Goal: Communication & Community: Answer question/provide support

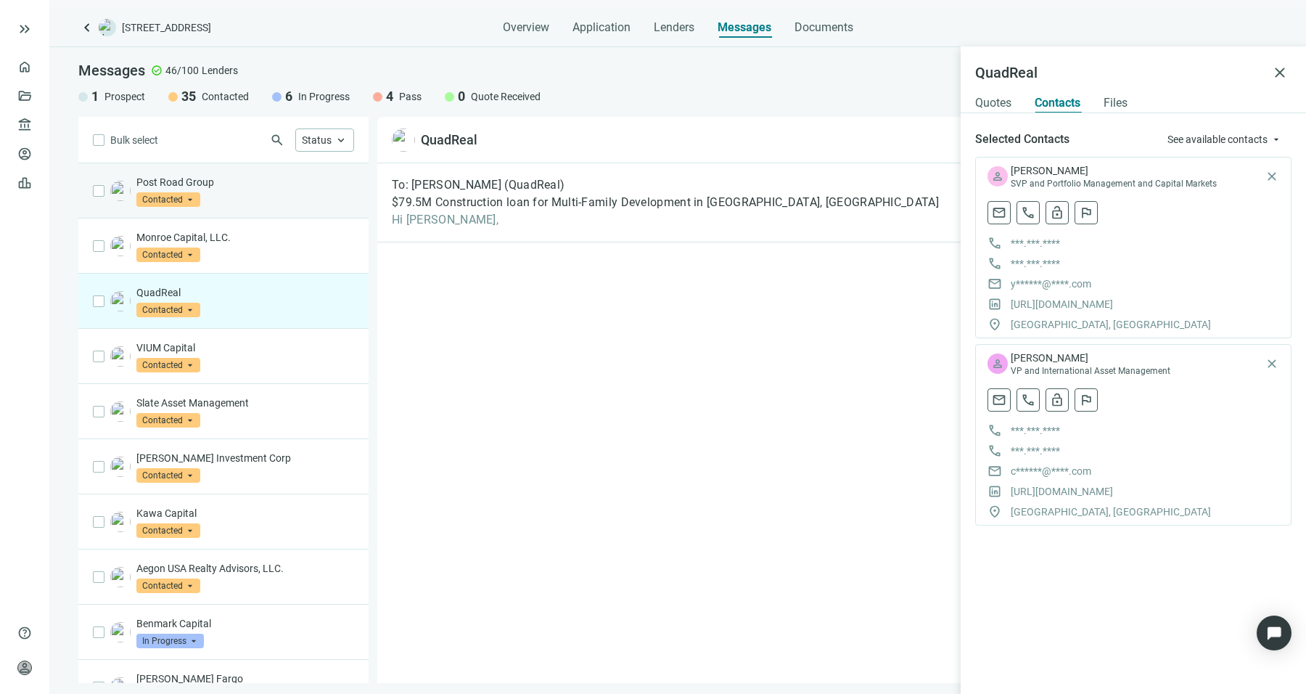
click at [215, 210] on div "Post Road Group Contacted arrow_drop_down" at bounding box center [223, 190] width 290 height 55
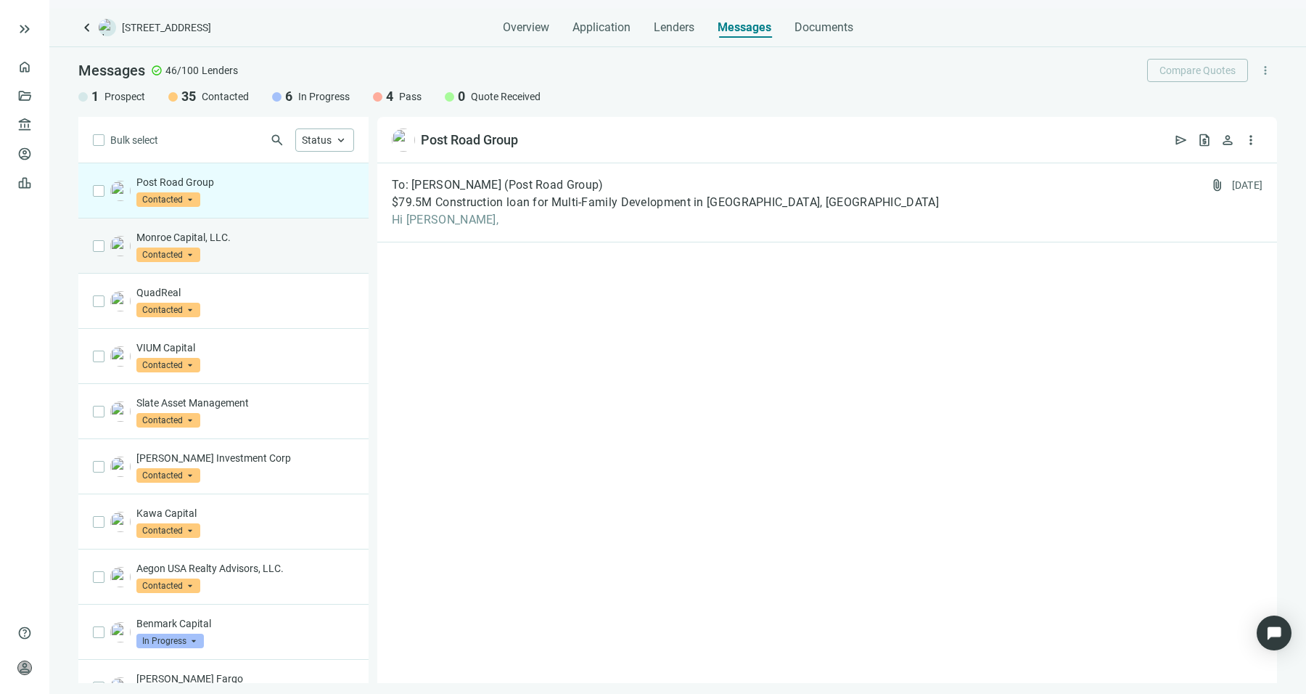
click at [287, 261] on div "Monroe Capital, LLC. Contacted arrow_drop_down" at bounding box center [223, 245] width 290 height 55
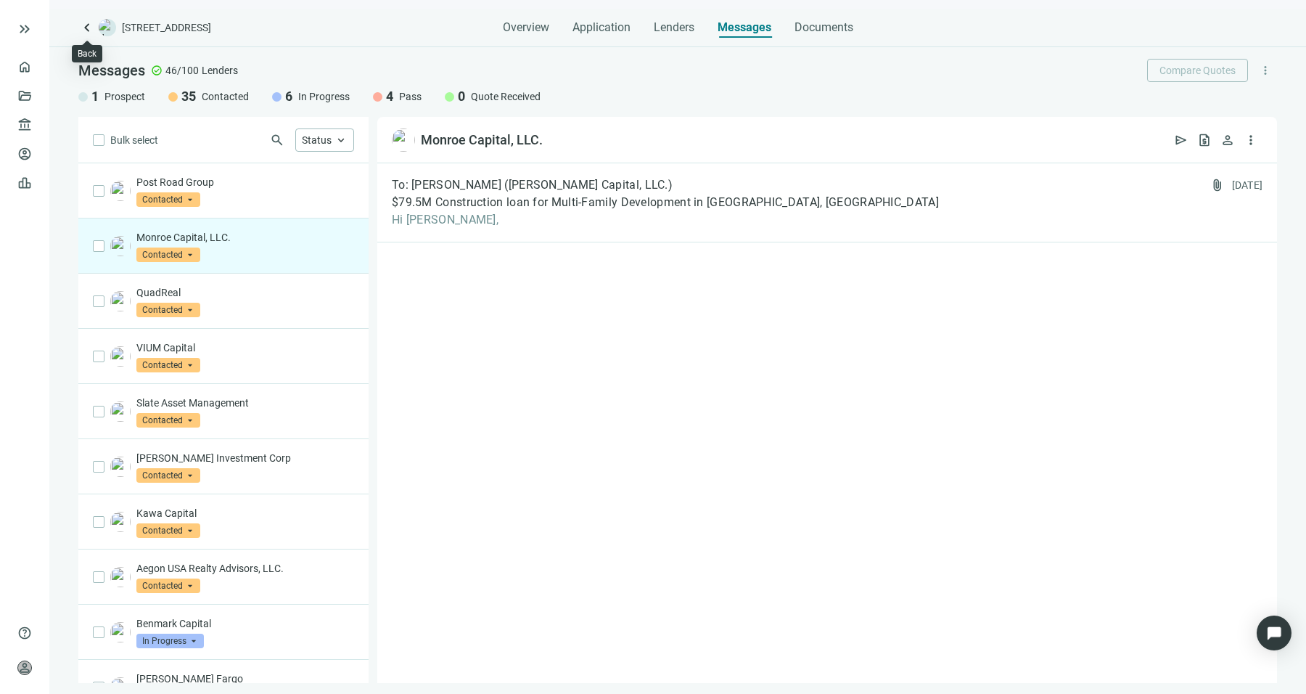
click at [94, 25] on span "keyboard_arrow_left" at bounding box center [86, 27] width 17 height 17
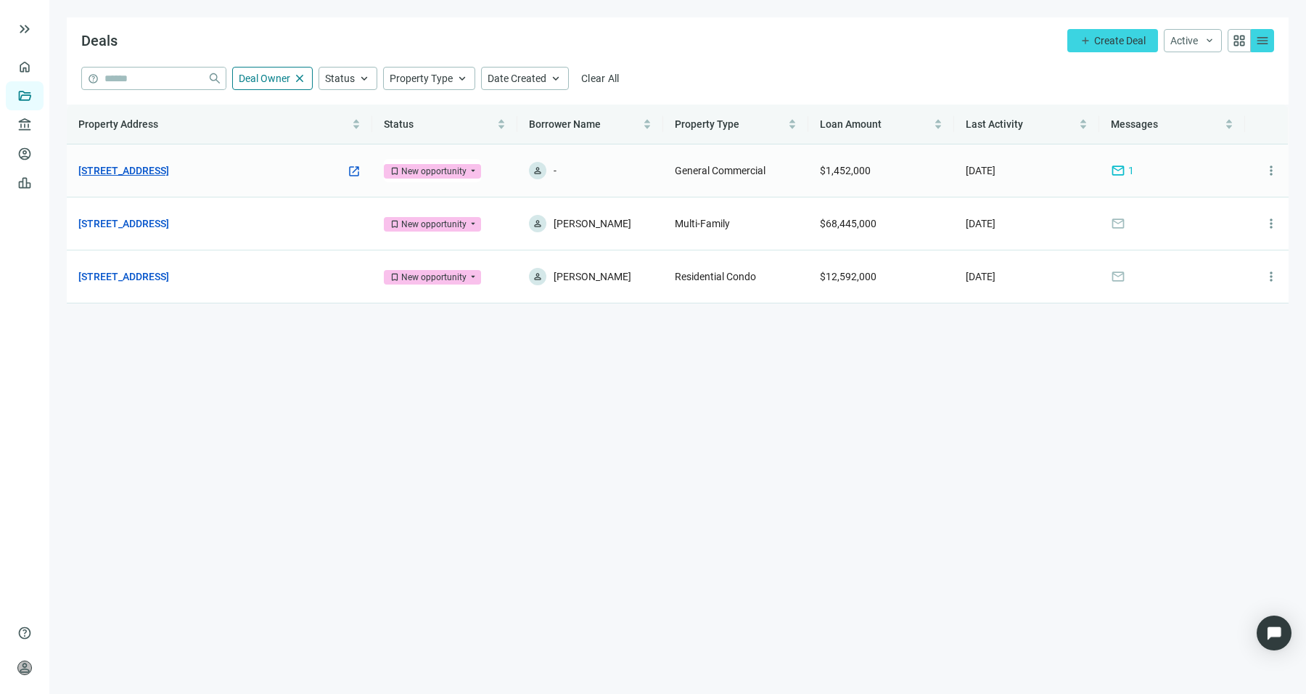
click at [169, 168] on link "500 Old Country Rd, Westbury, NY 11590" at bounding box center [123, 171] width 91 height 16
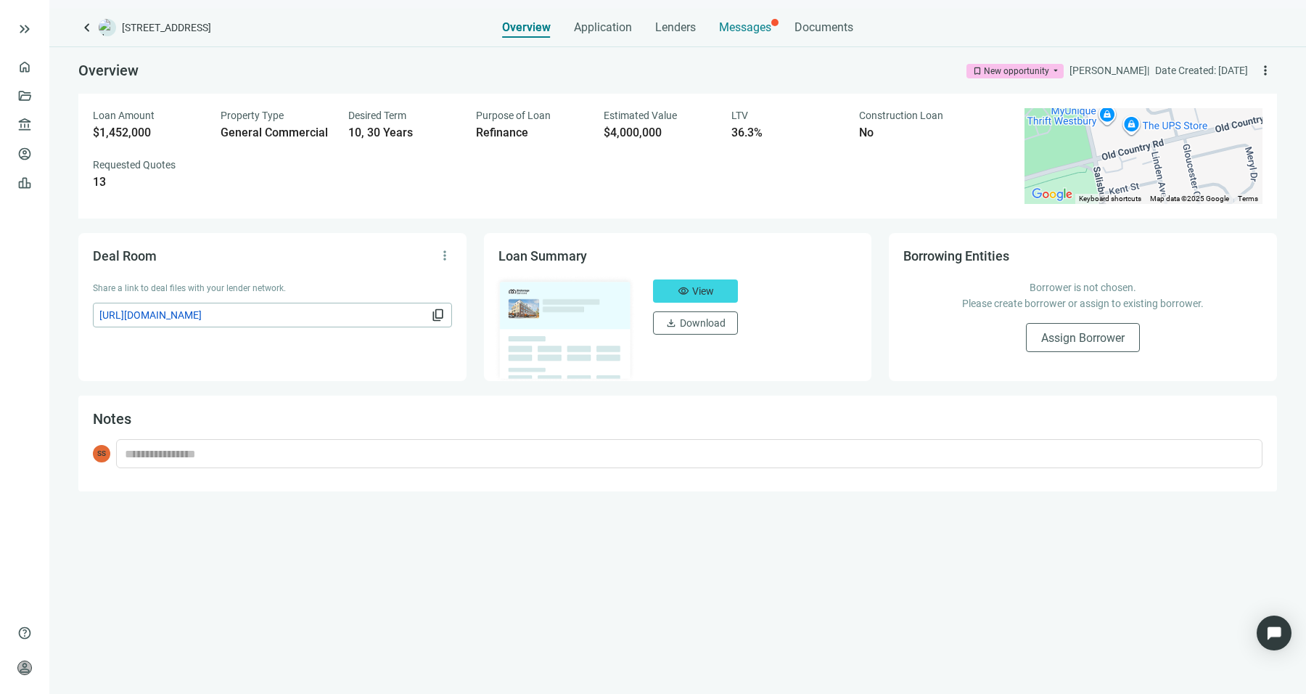
click at [755, 29] on span "Messages" at bounding box center [745, 27] width 52 height 14
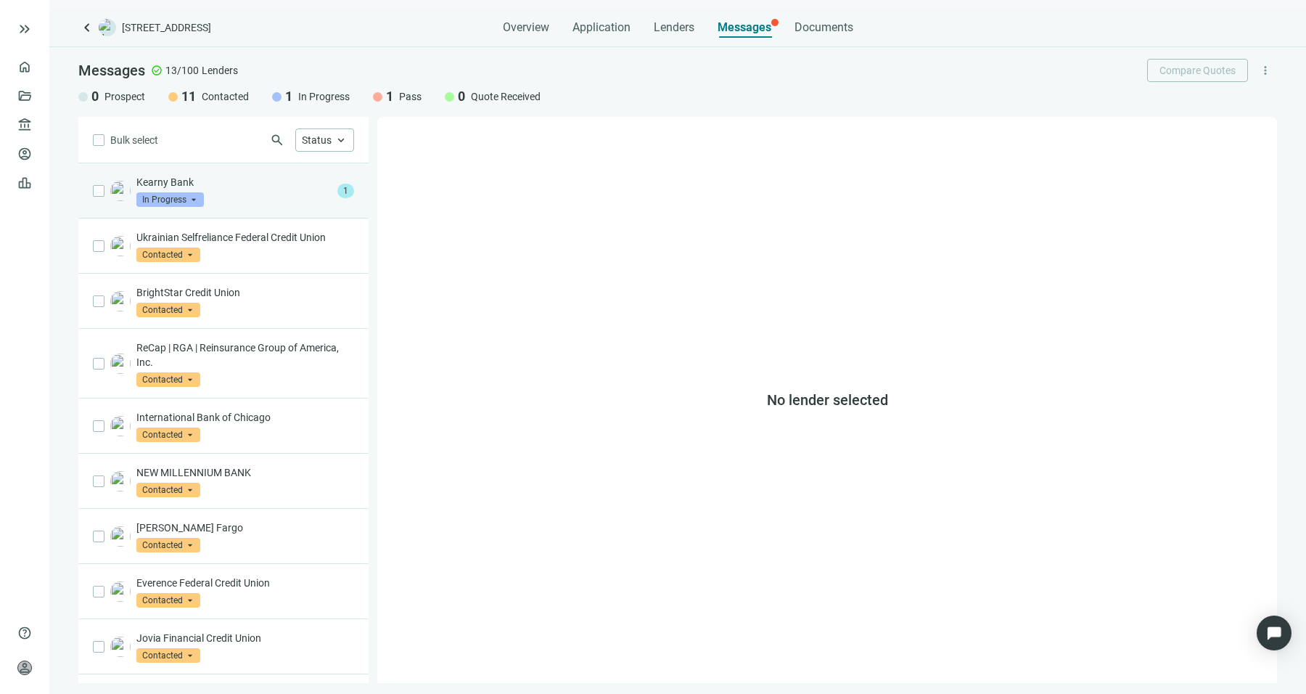
click at [238, 186] on p "Kearny Bank" at bounding box center [233, 182] width 195 height 15
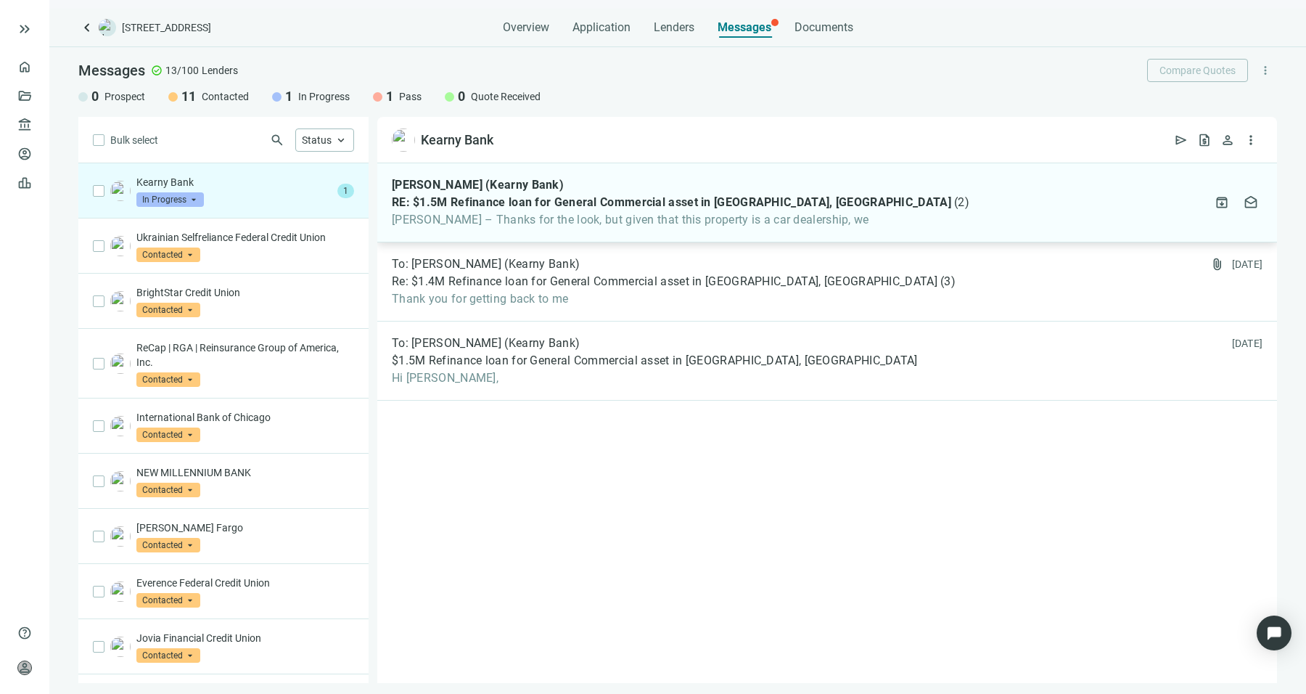
click at [583, 226] on span "Sean – Thanks for the look, but given that this property is a car dealership, we" at bounding box center [681, 220] width 578 height 15
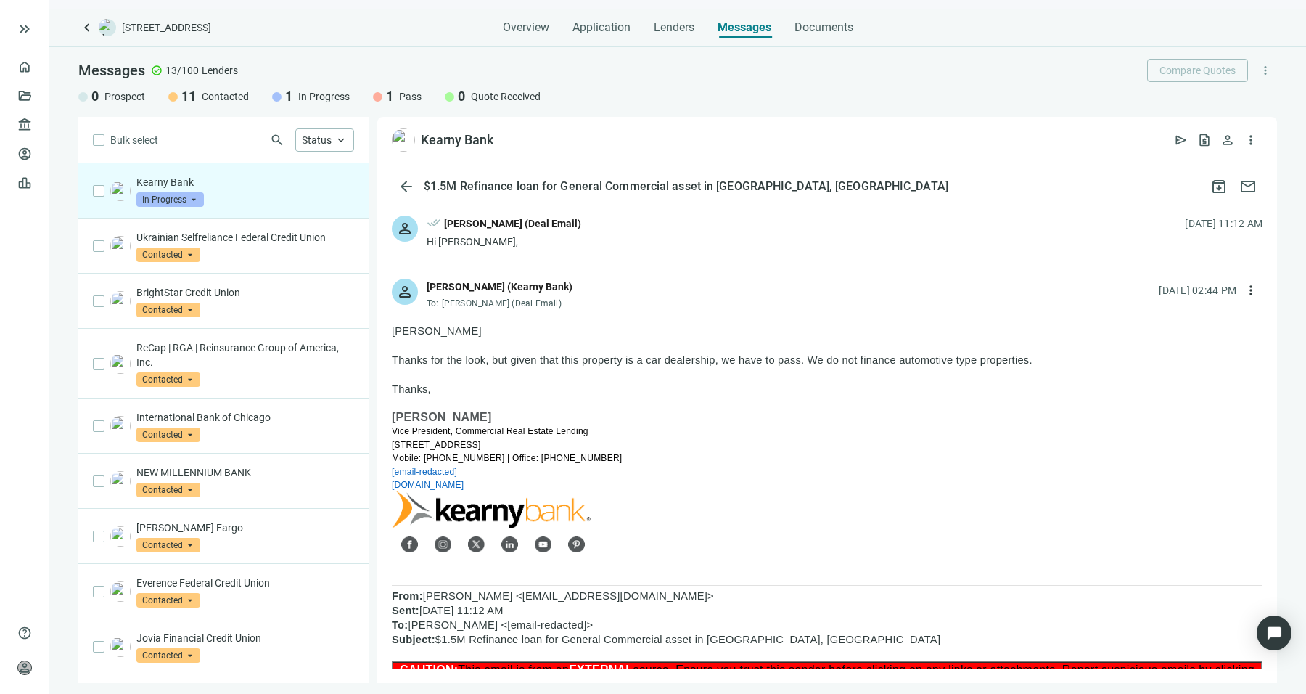
click at [704, 244] on div "person done_all Sean Shahkohi (Deal Email) Hi Ryan, 09.09.2025, 11:12 AM" at bounding box center [827, 232] width 900 height 62
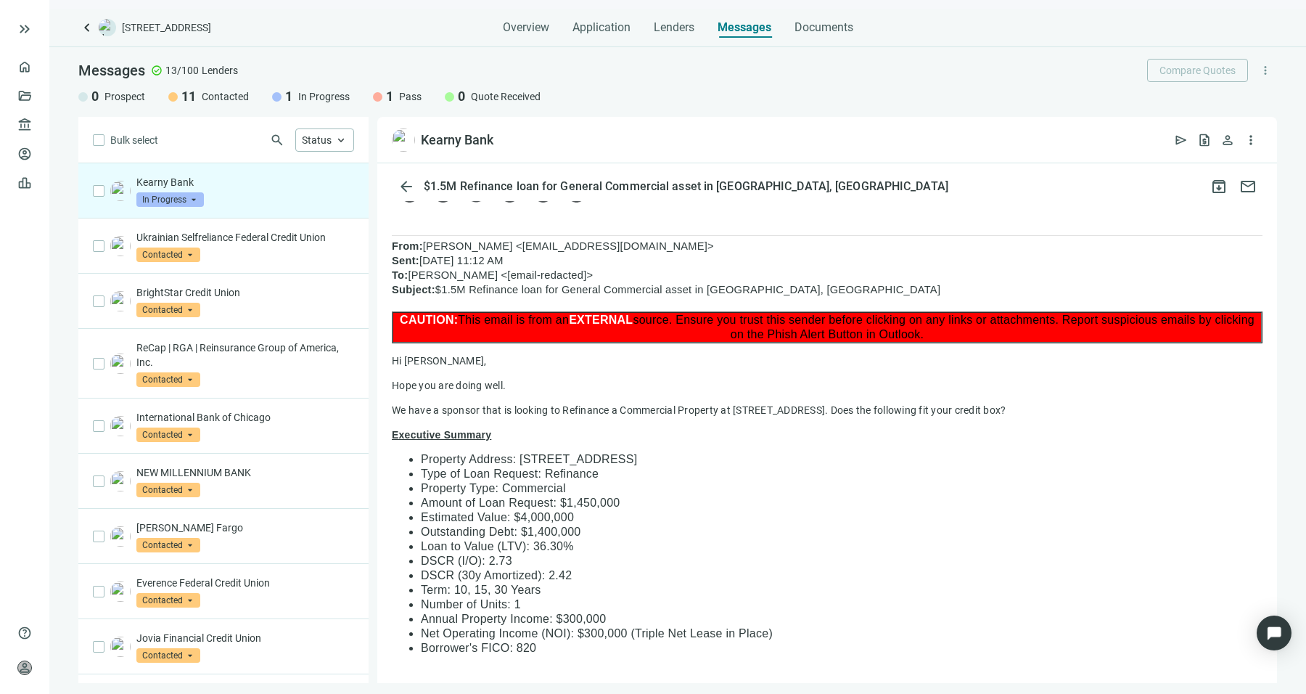
scroll to position [1203, 0]
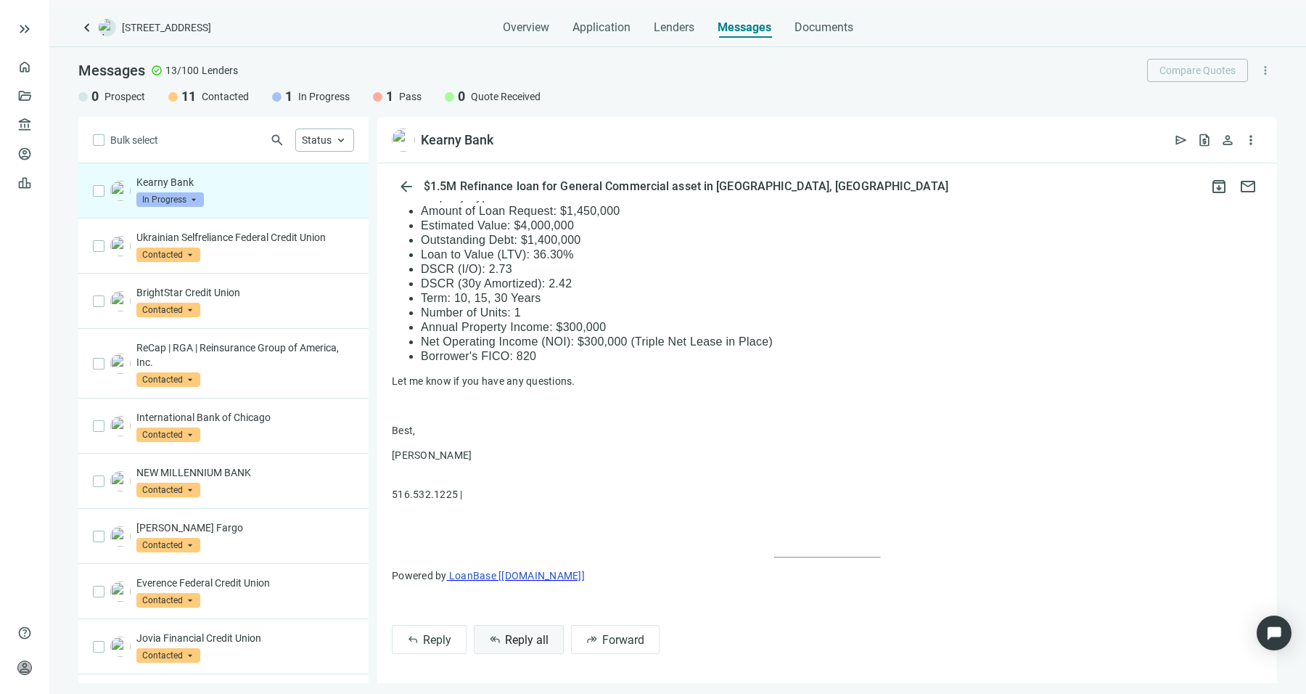
click at [517, 648] on button "reply_all Reply all" at bounding box center [519, 639] width 90 height 29
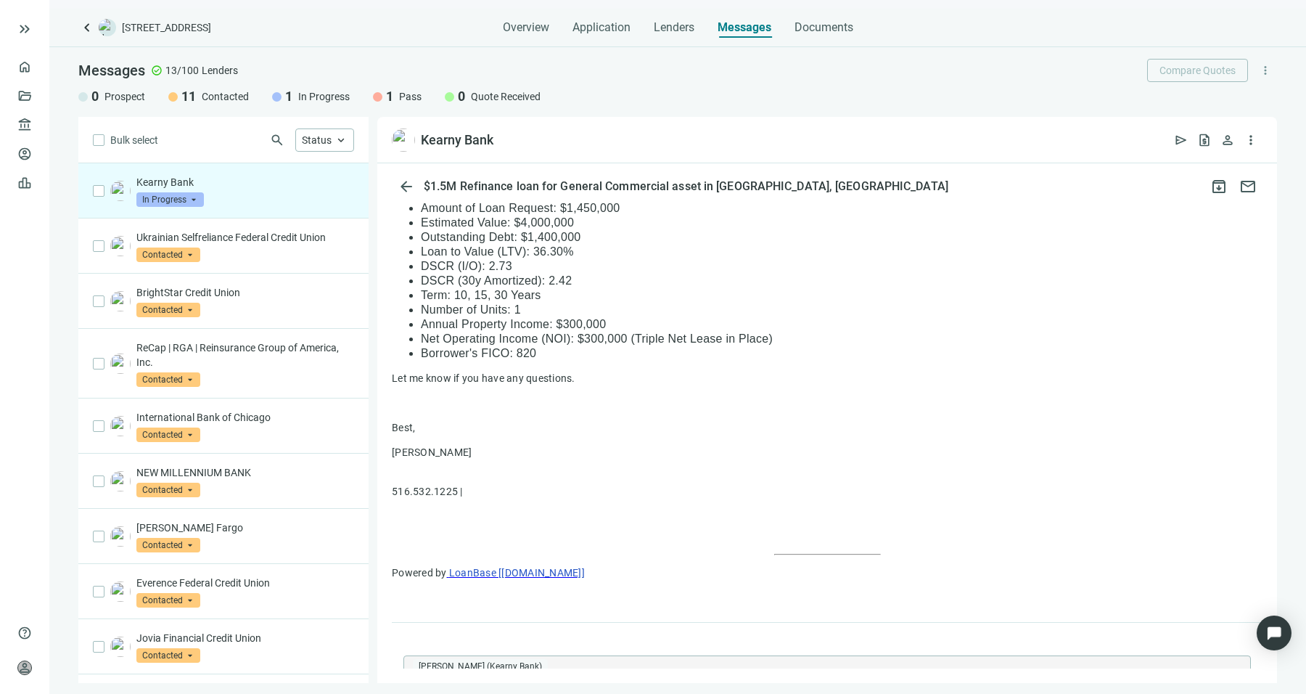
type textarea "**********"
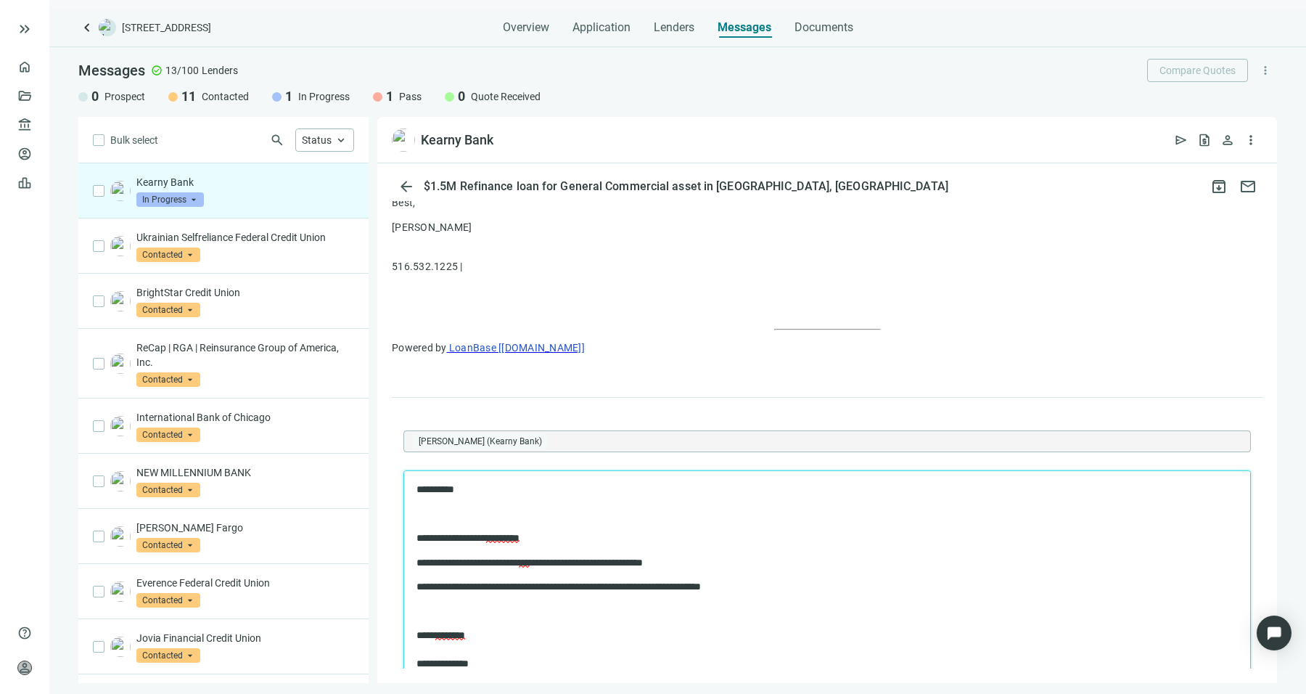
scroll to position [1564, 0]
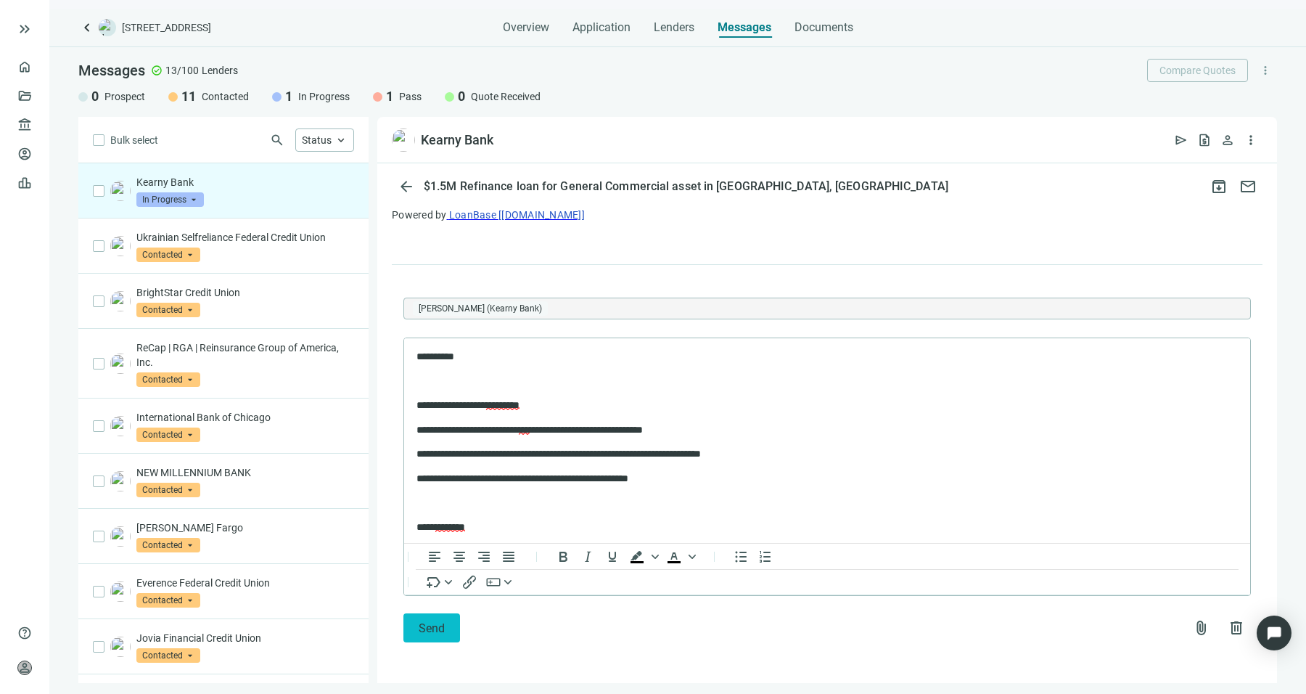
click at [438, 639] on button "Send" at bounding box center [431, 627] width 57 height 29
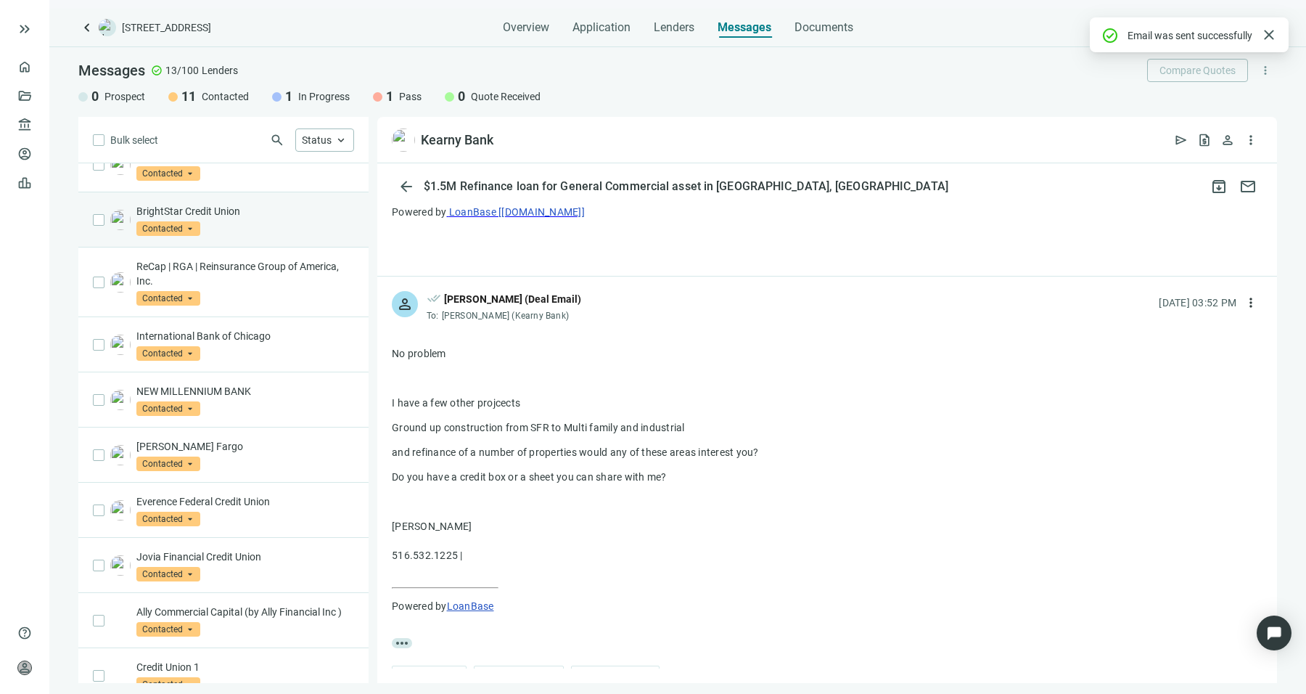
scroll to position [82, 0]
click at [256, 287] on div "ReCap | RGA | Reinsurance Group of America, Inc. Contacted arrow_drop_down" at bounding box center [245, 281] width 218 height 46
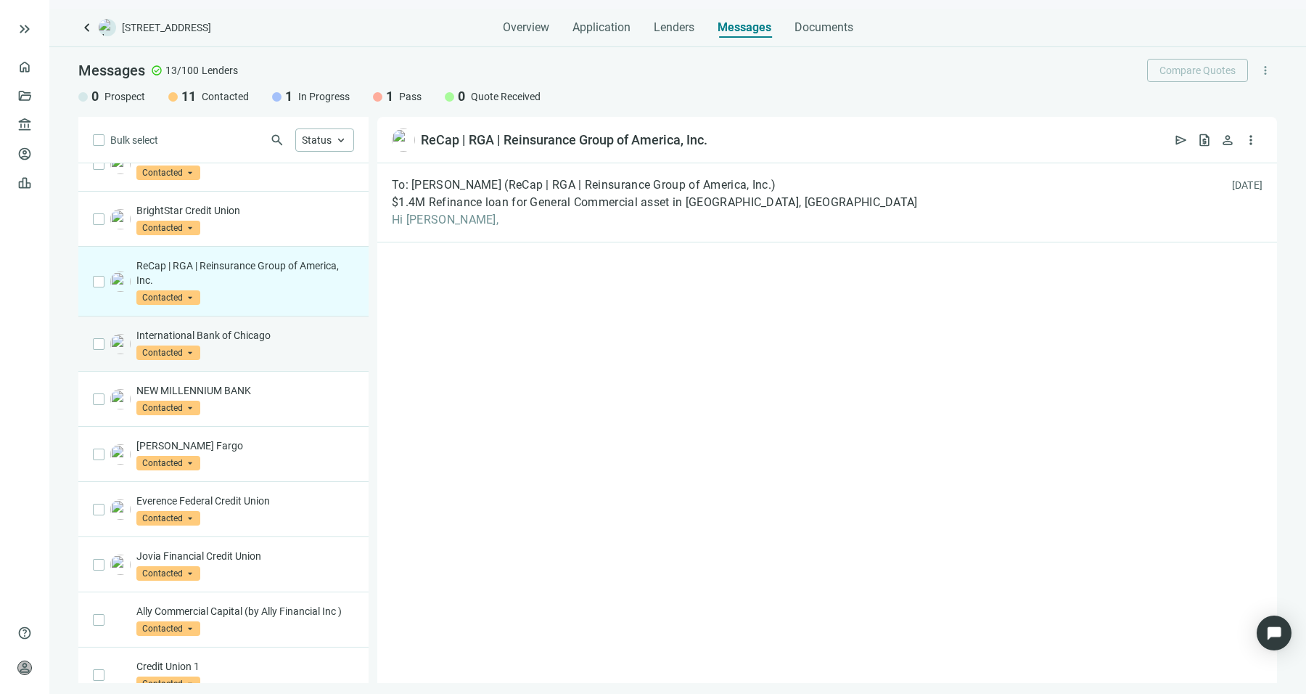
click at [259, 332] on p "International Bank of Chicago" at bounding box center [245, 335] width 218 height 15
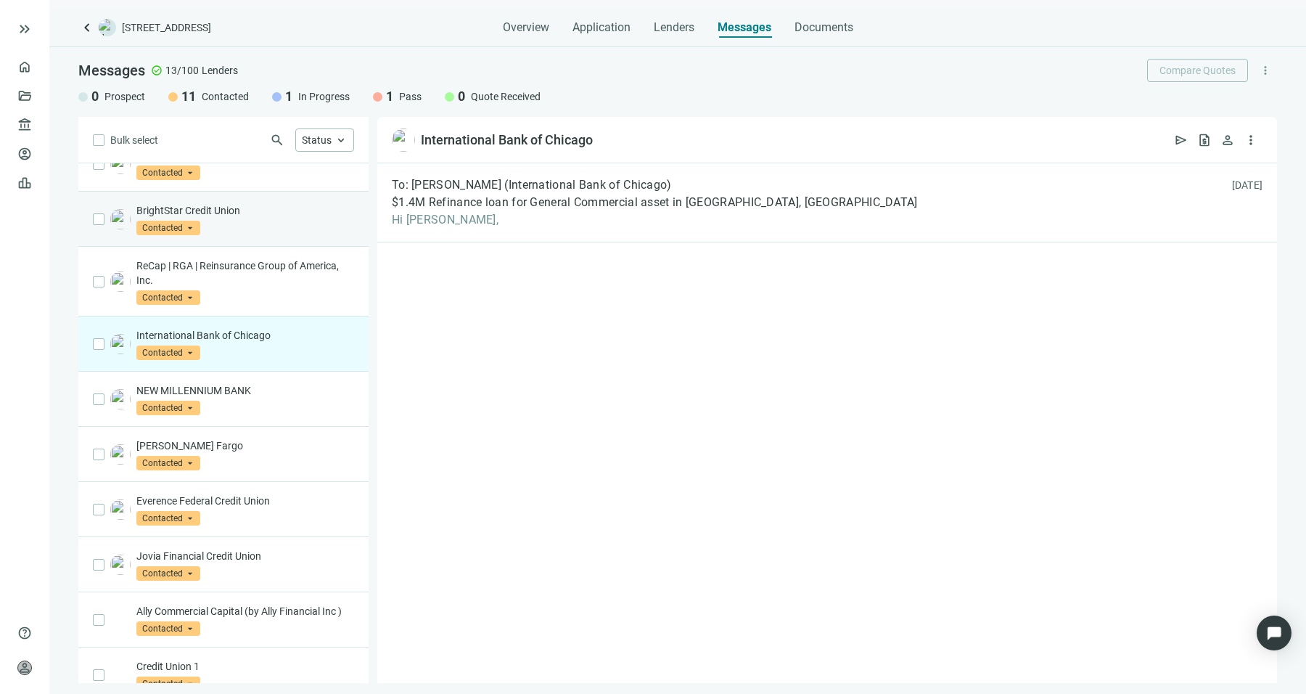
click at [255, 193] on div "BrightStar Credit Union Contacted arrow_drop_down" at bounding box center [223, 219] width 290 height 55
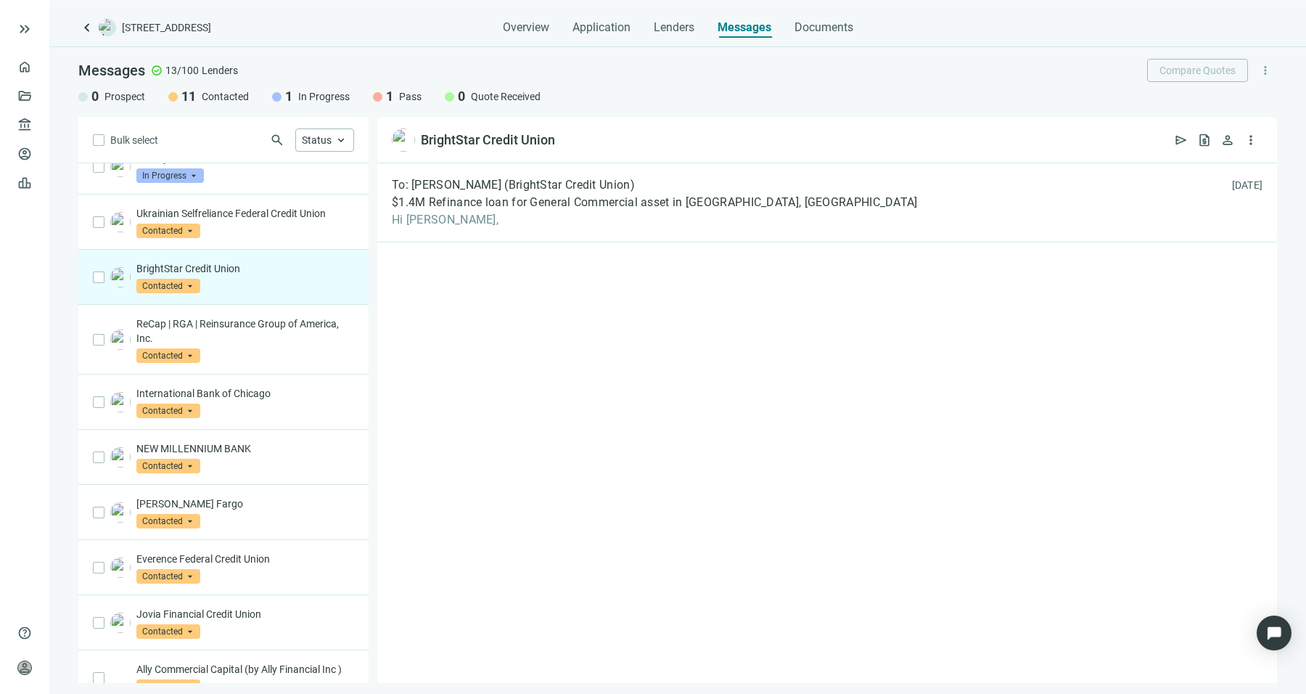
scroll to position [23, 0]
click at [254, 202] on div "Ukrainian Selfreliance Federal Credit Union Contacted arrow_drop_down" at bounding box center [223, 222] width 290 height 55
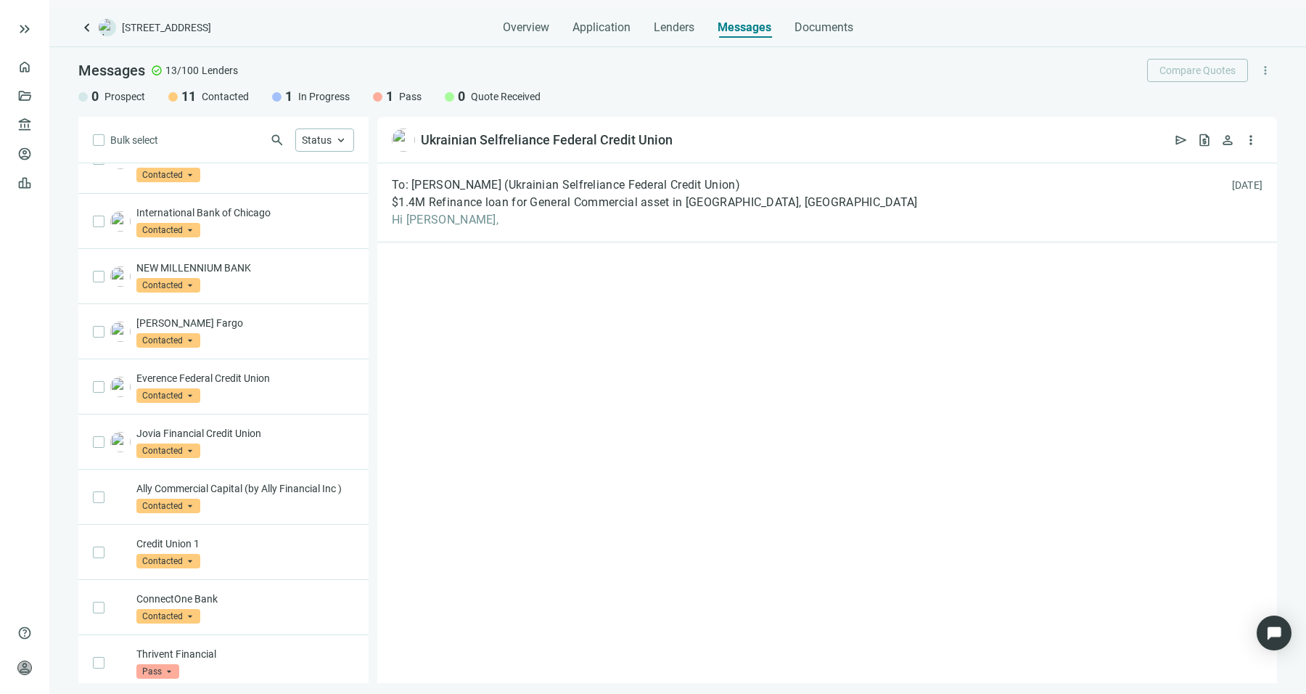
scroll to position [222, 0]
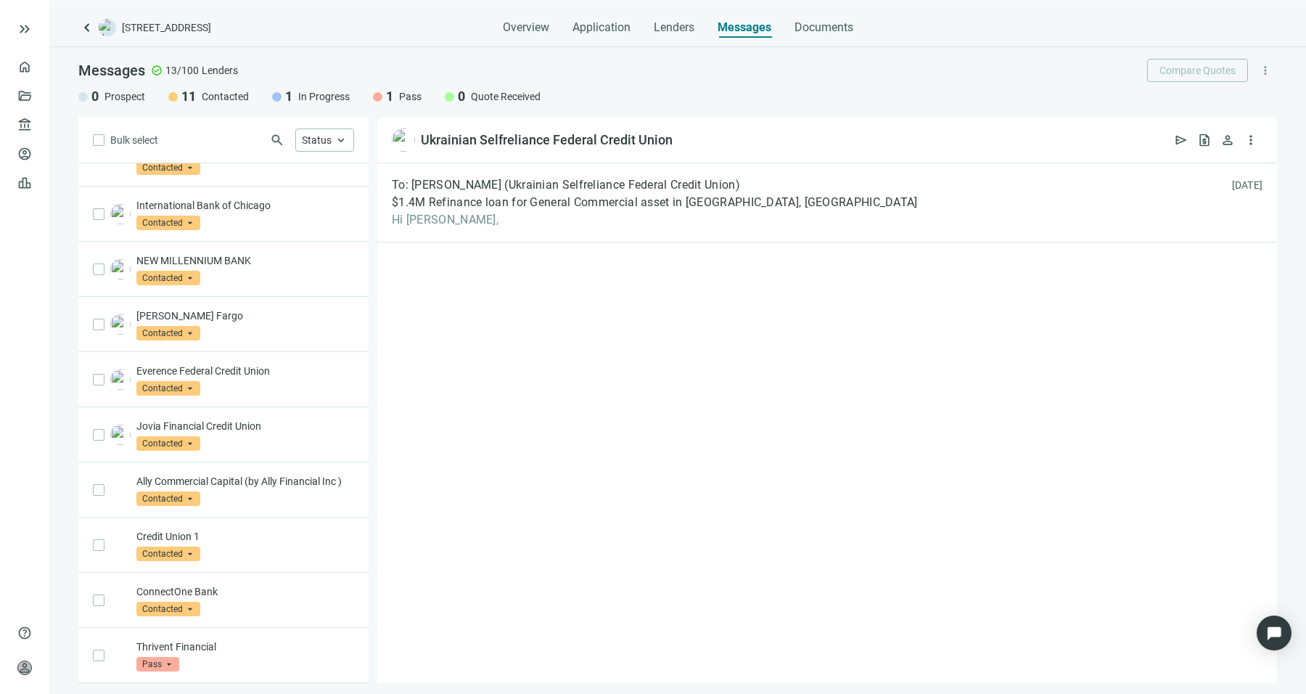
click at [254, 202] on div "International Bank of Chicago Contacted arrow_drop_down" at bounding box center [245, 214] width 218 height 32
